Goal: Navigation & Orientation: Find specific page/section

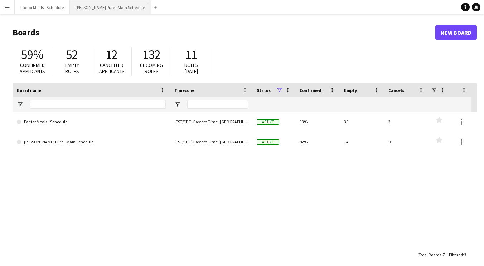
click at [110, 6] on button "[PERSON_NAME] Pure - Main Schedule Close" at bounding box center [110, 7] width 81 height 14
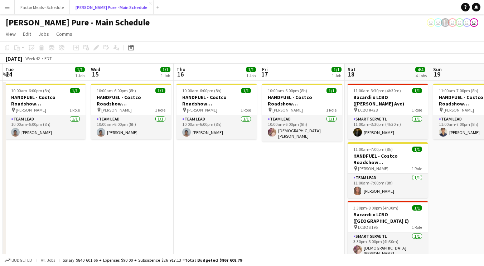
scroll to position [0, 255]
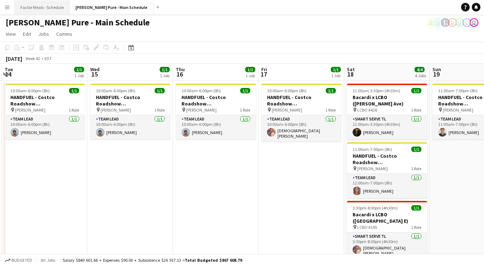
click at [47, 10] on button "Factor Meals - Schedule Close" at bounding box center [42, 7] width 55 height 14
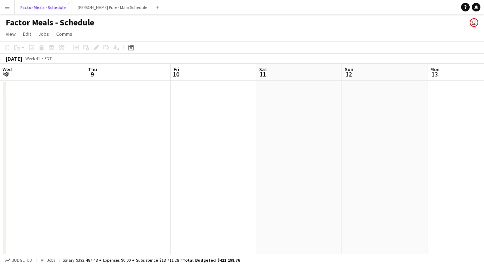
scroll to position [0, 171]
click at [91, 10] on button "[PERSON_NAME] Pure - Main Schedule Close" at bounding box center [112, 7] width 81 height 14
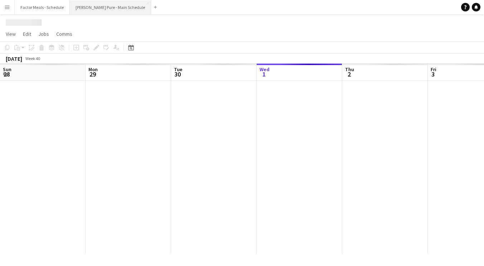
scroll to position [0, 171]
